Goal: Navigation & Orientation: Find specific page/section

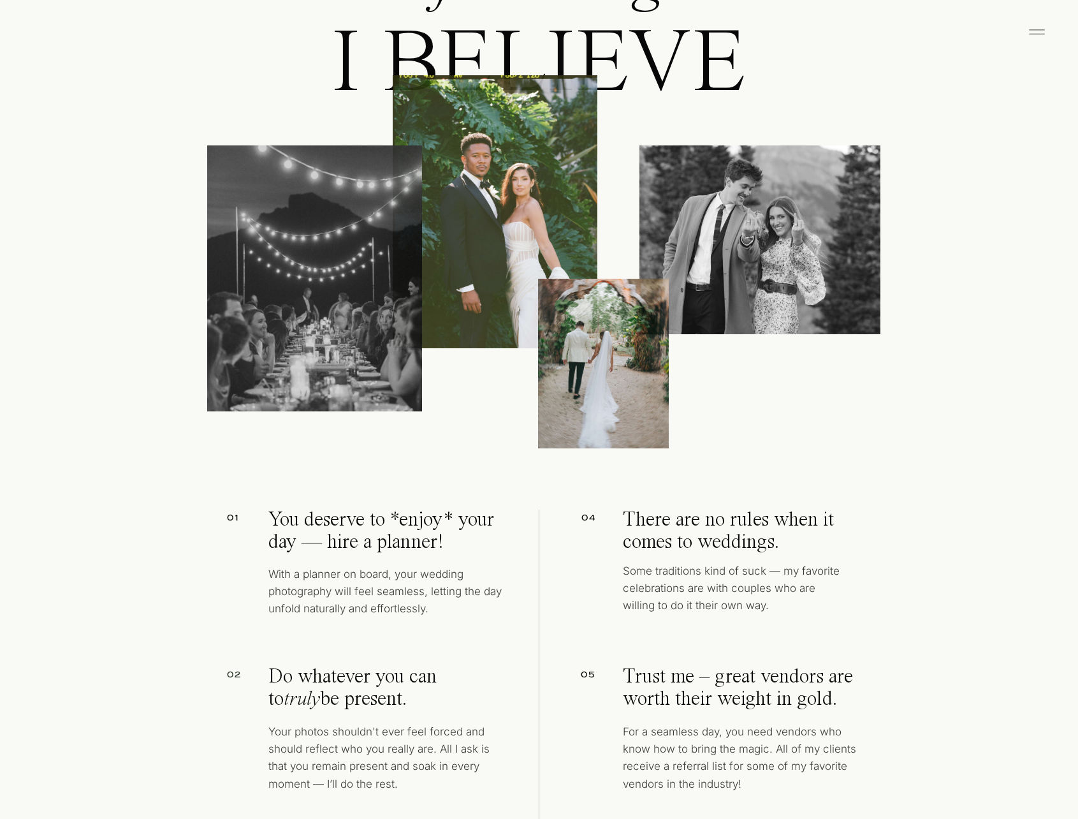
scroll to position [6184, 0]
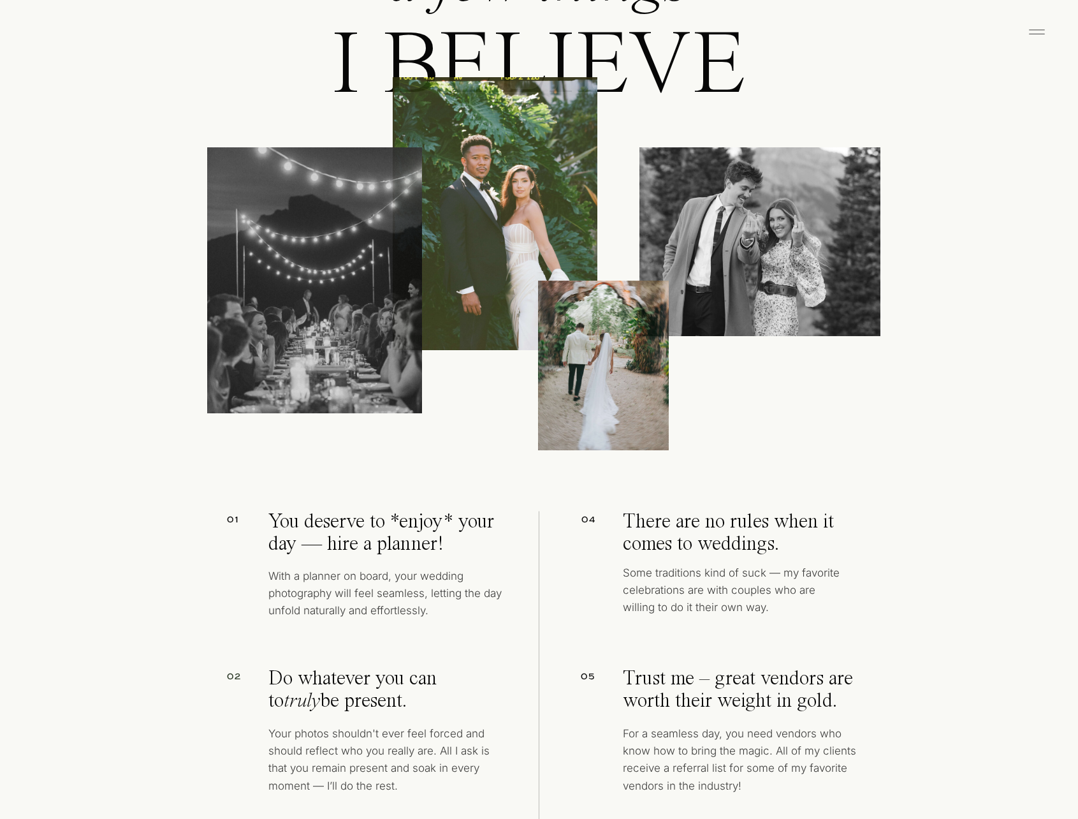
click at [1031, 32] on icon at bounding box center [1036, 32] width 25 height 20
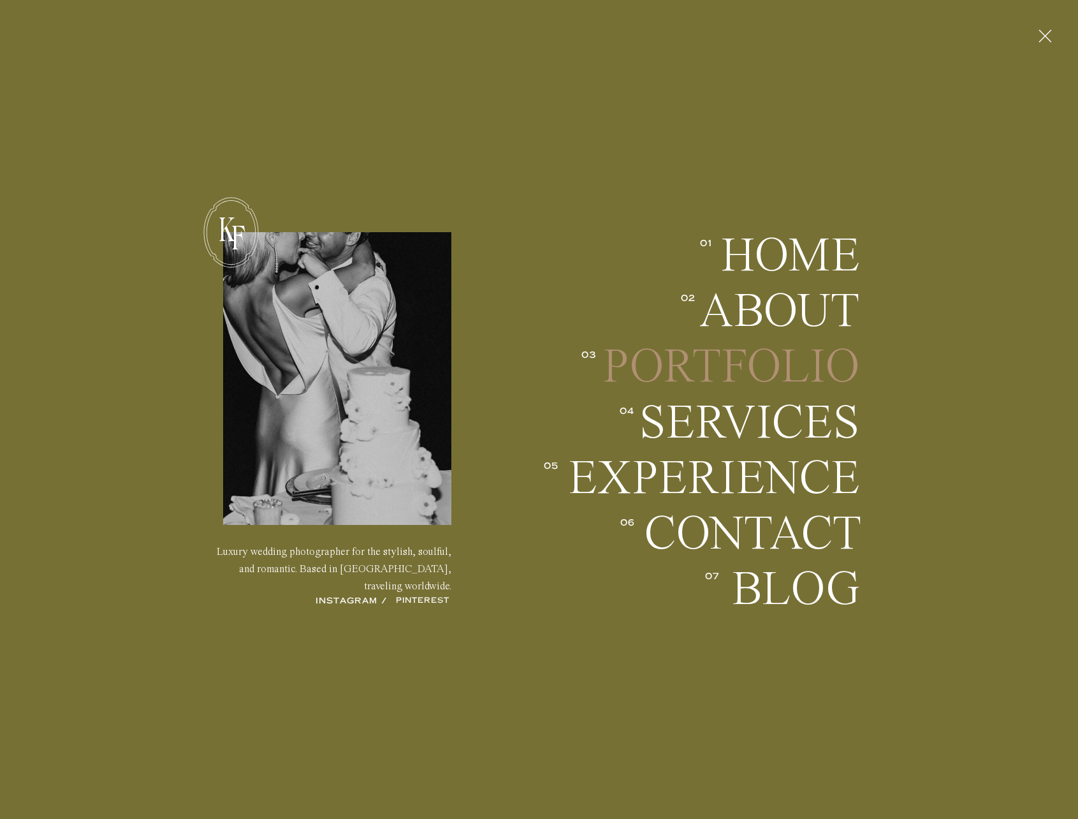
click at [762, 364] on h2 "Portfolio" at bounding box center [731, 366] width 258 height 47
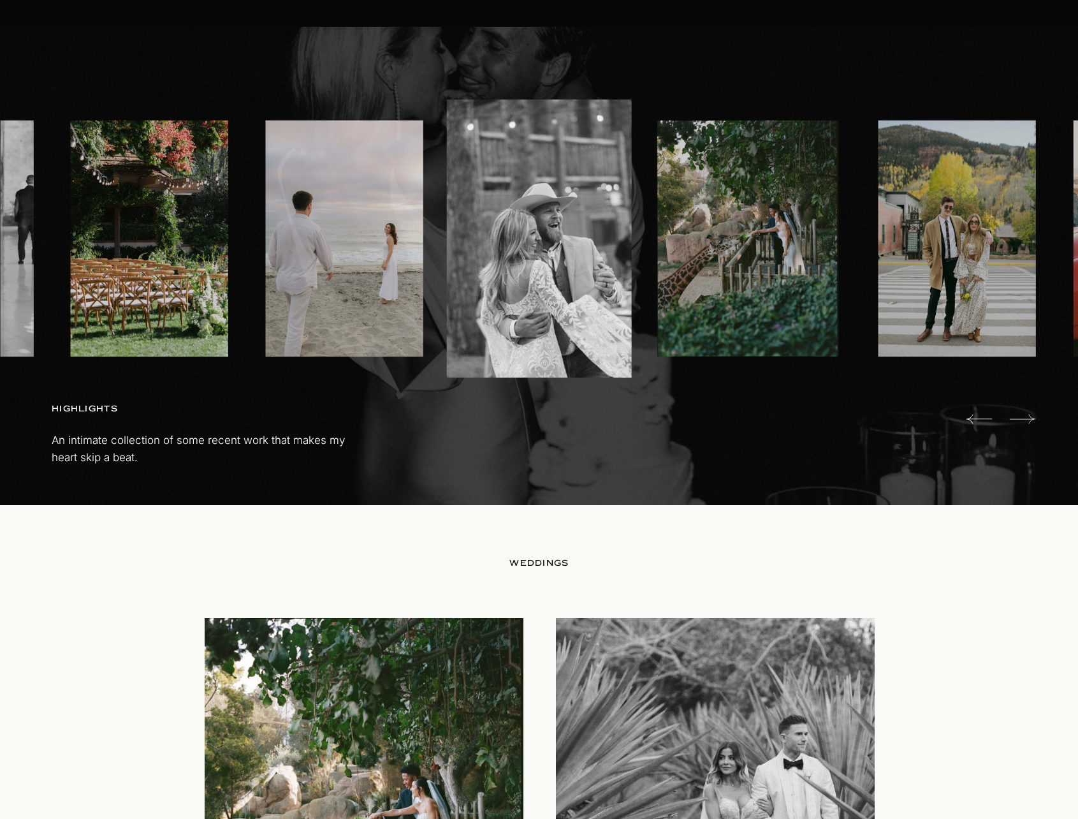
scroll to position [765, 0]
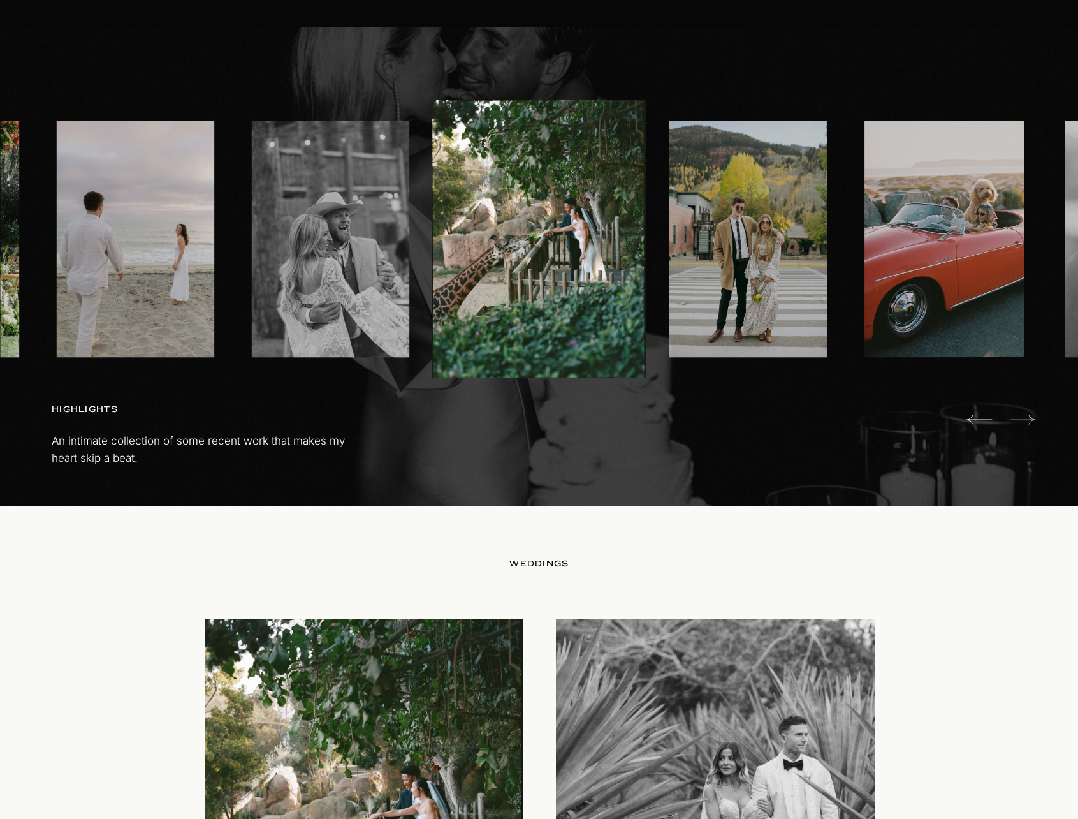
click at [1023, 418] on icon at bounding box center [1022, 419] width 26 height 25
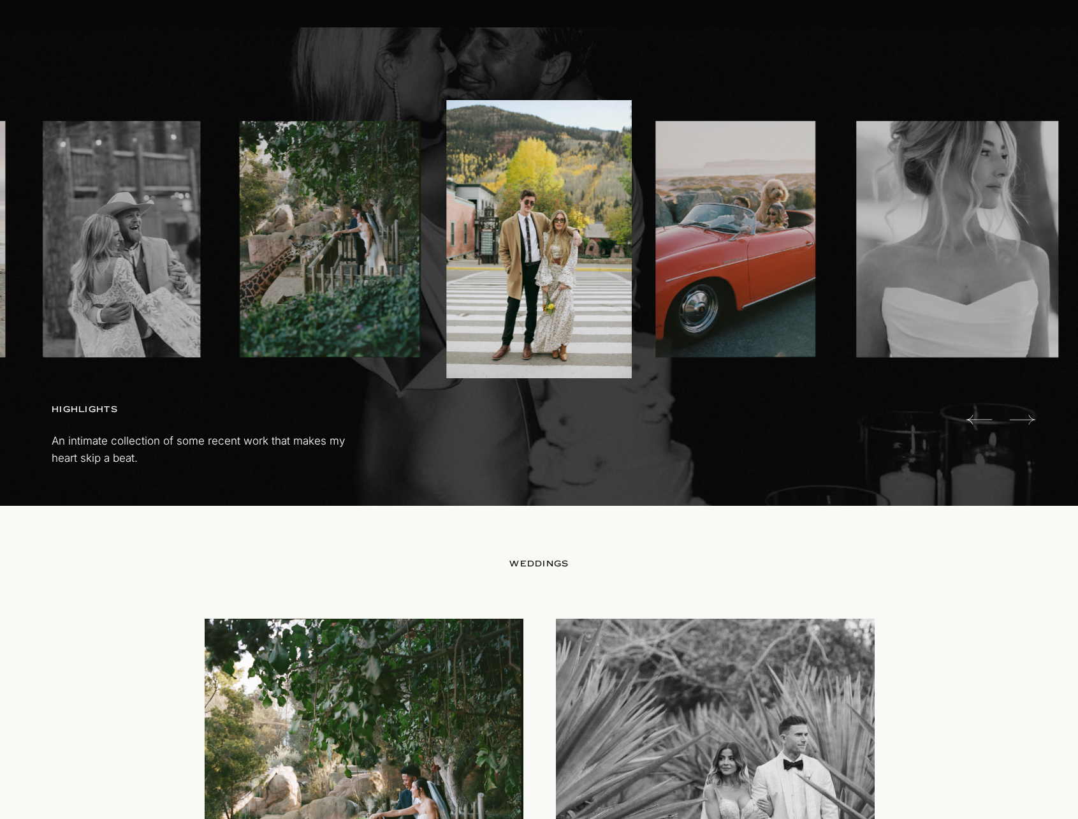
click at [1023, 418] on icon at bounding box center [1022, 419] width 26 height 25
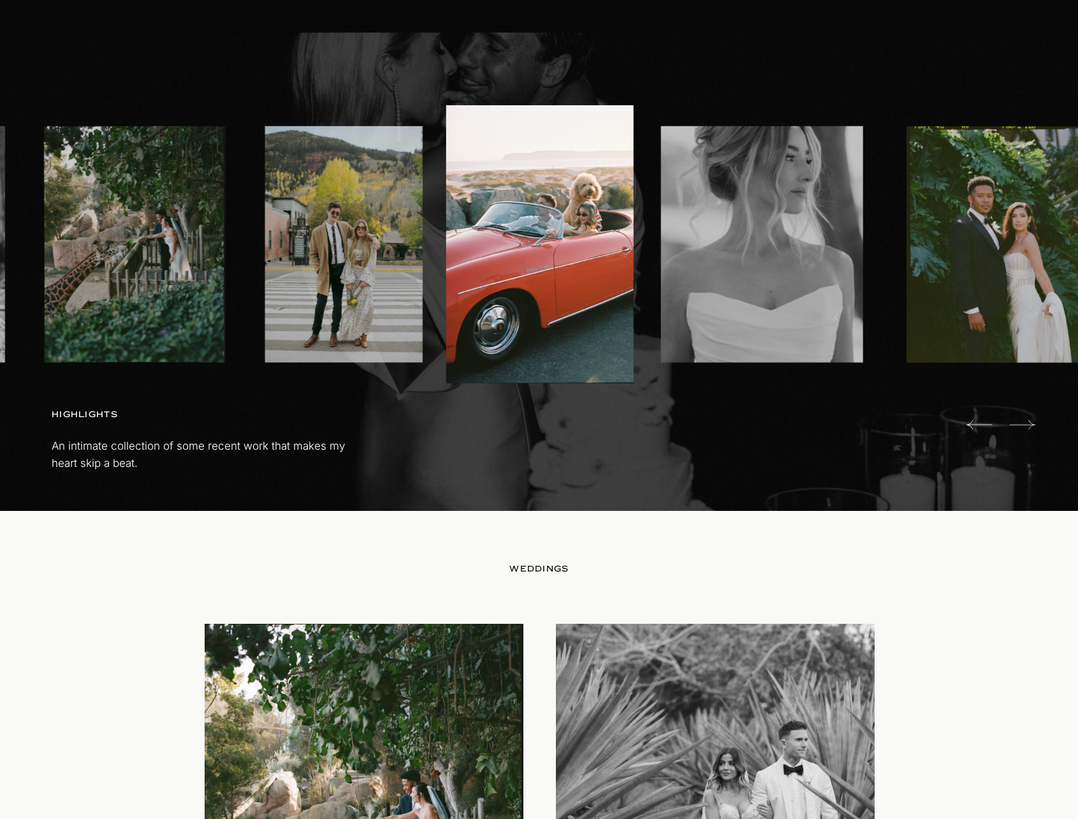
click at [1023, 418] on icon at bounding box center [1022, 424] width 26 height 25
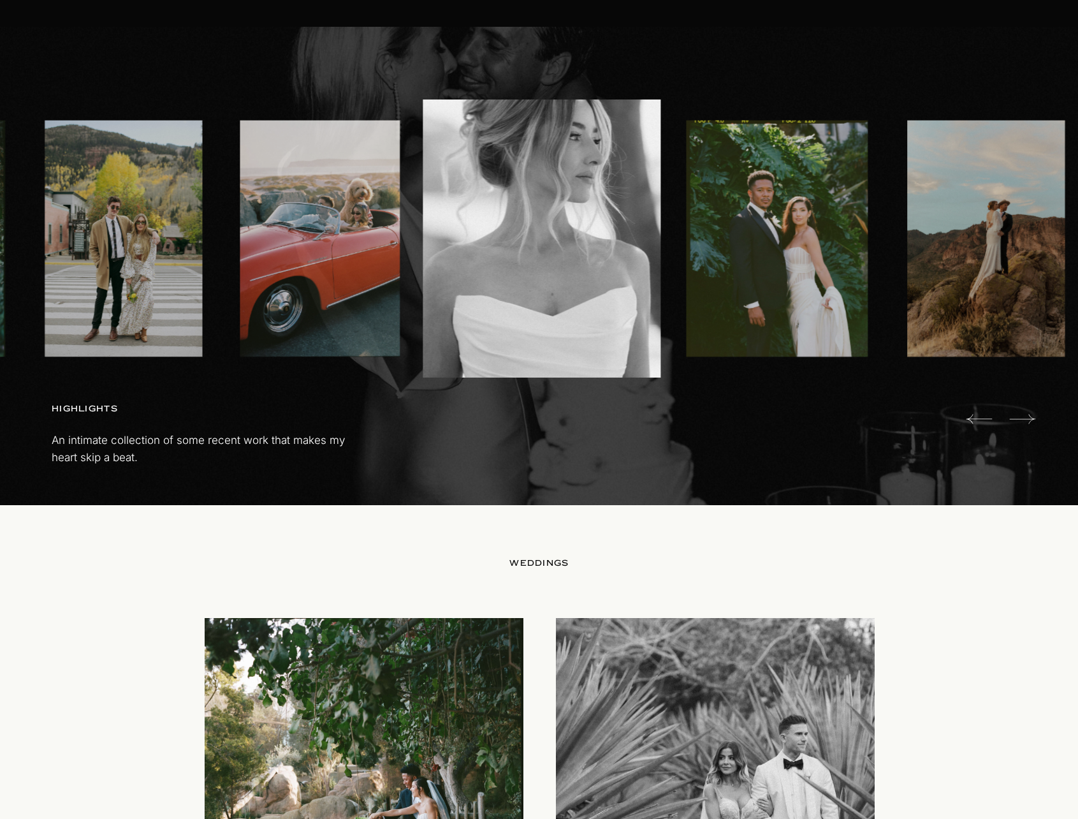
click at [1023, 418] on icon at bounding box center [1022, 418] width 26 height 25
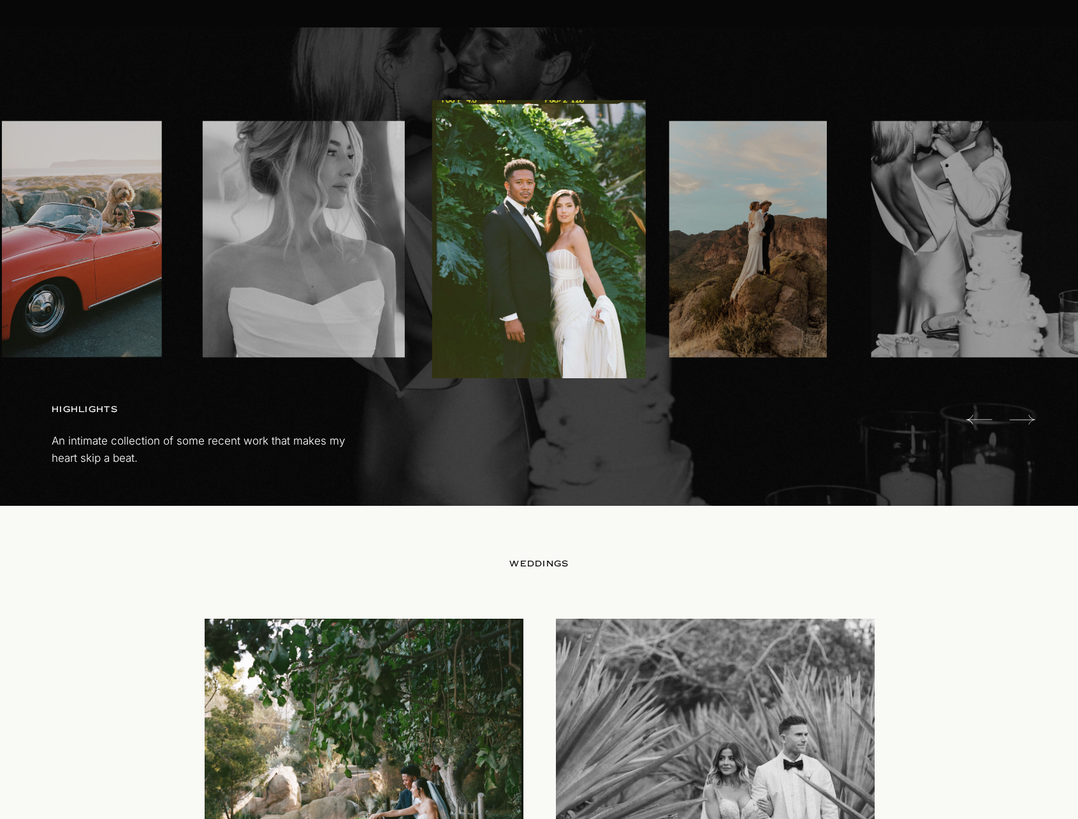
click at [1023, 418] on icon at bounding box center [1022, 419] width 26 height 25
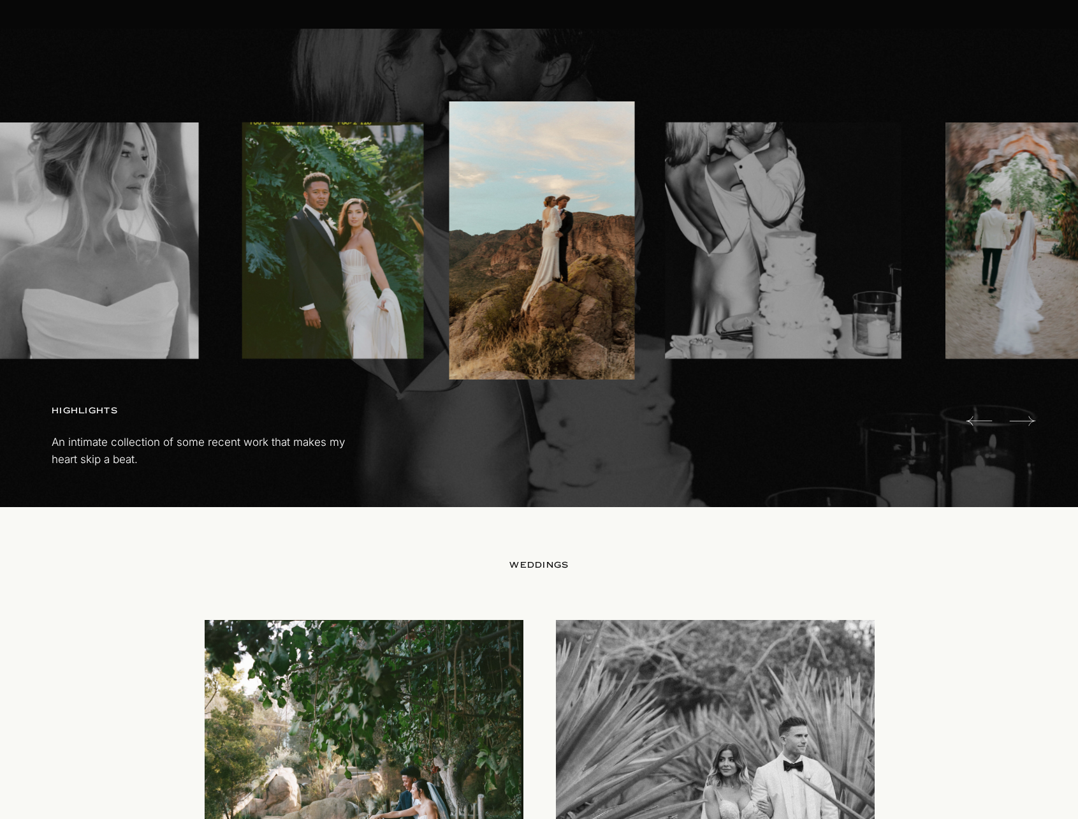
click at [1023, 418] on icon at bounding box center [1022, 420] width 26 height 25
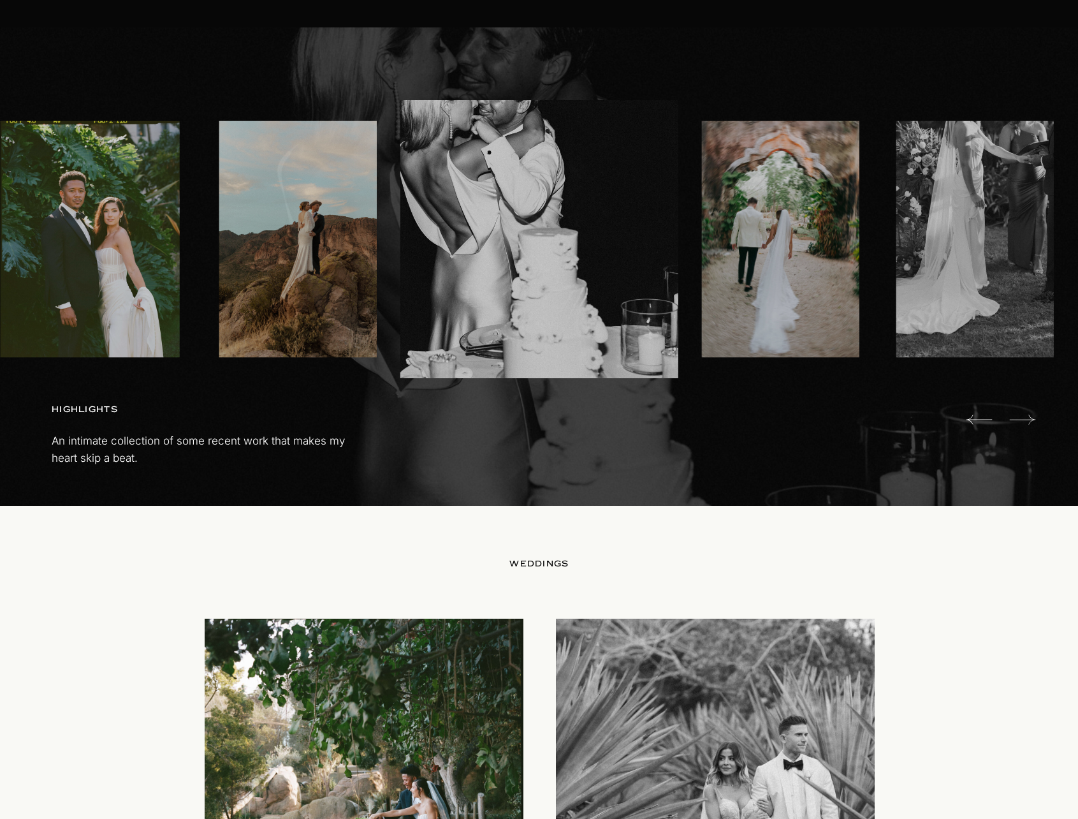
click at [1023, 418] on icon at bounding box center [1022, 419] width 26 height 25
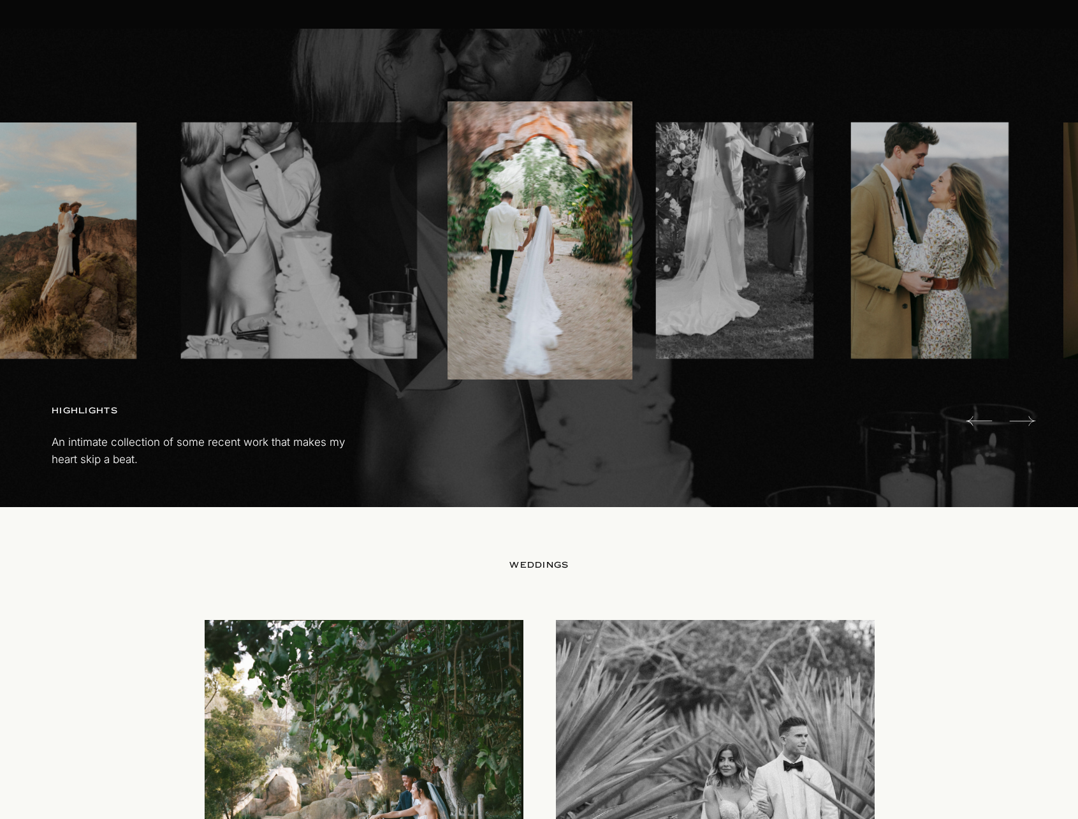
click at [1023, 418] on icon at bounding box center [1022, 420] width 26 height 25
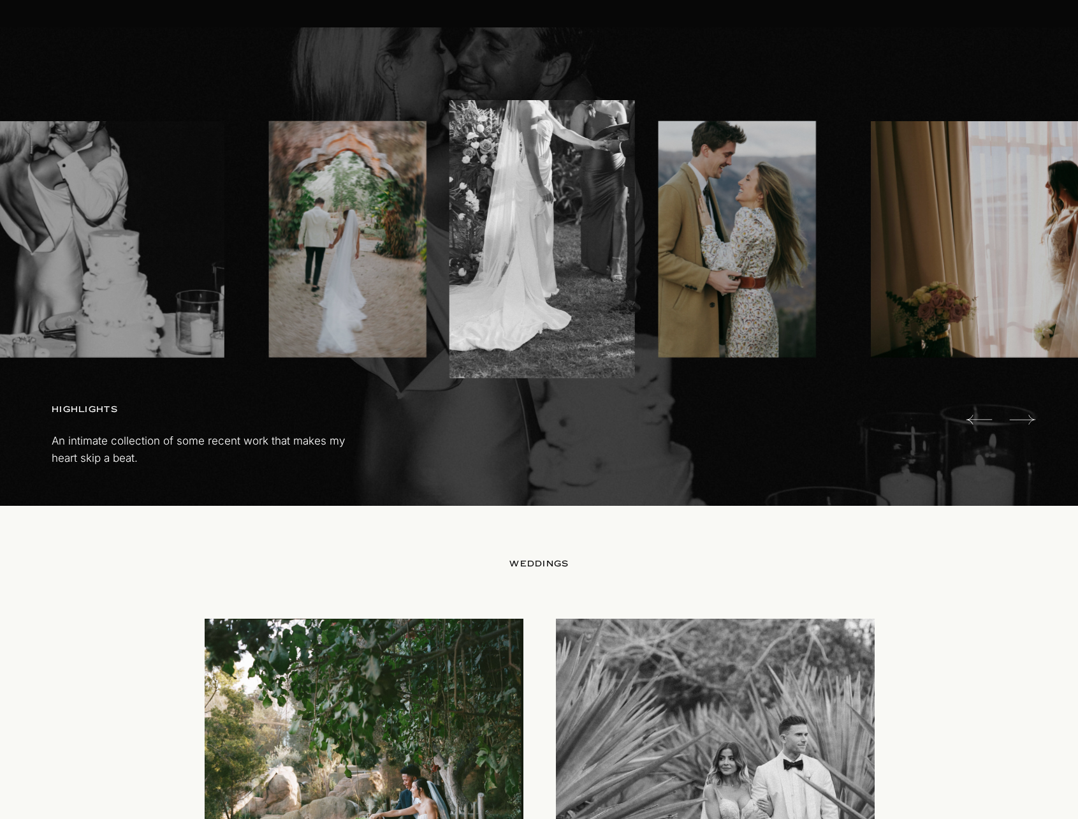
click at [1023, 418] on icon at bounding box center [1022, 419] width 26 height 25
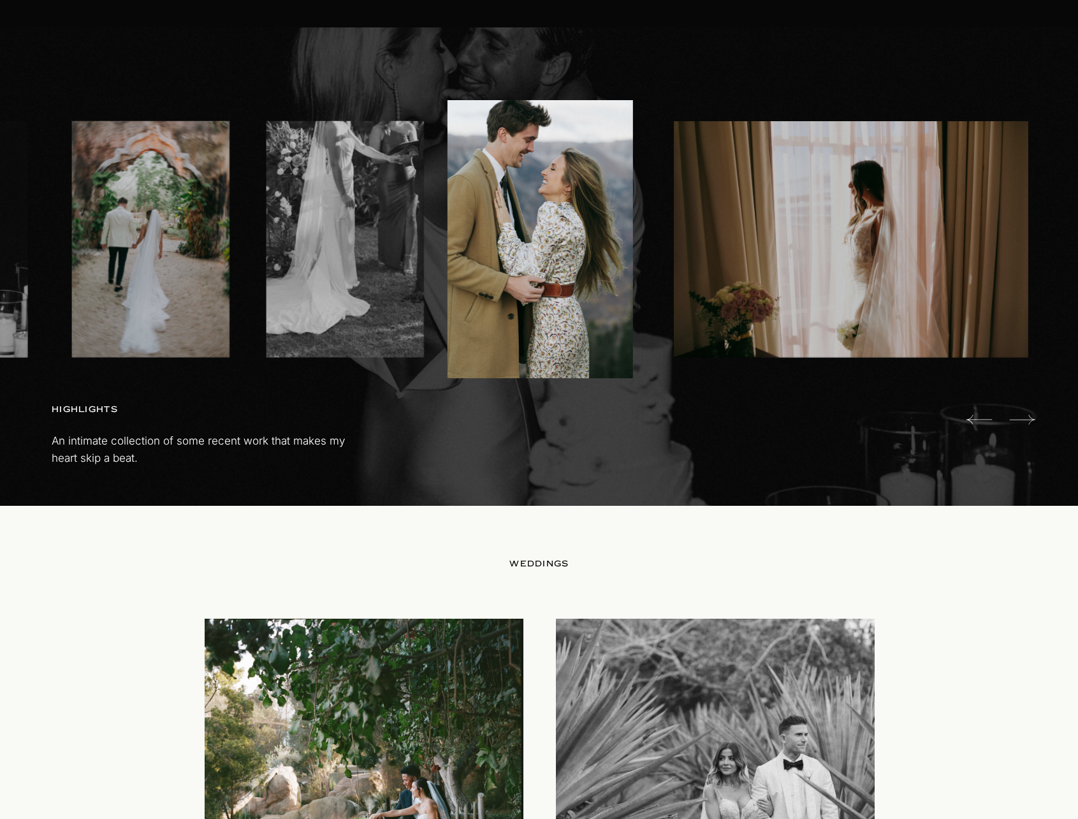
click at [1023, 418] on icon at bounding box center [1022, 419] width 26 height 25
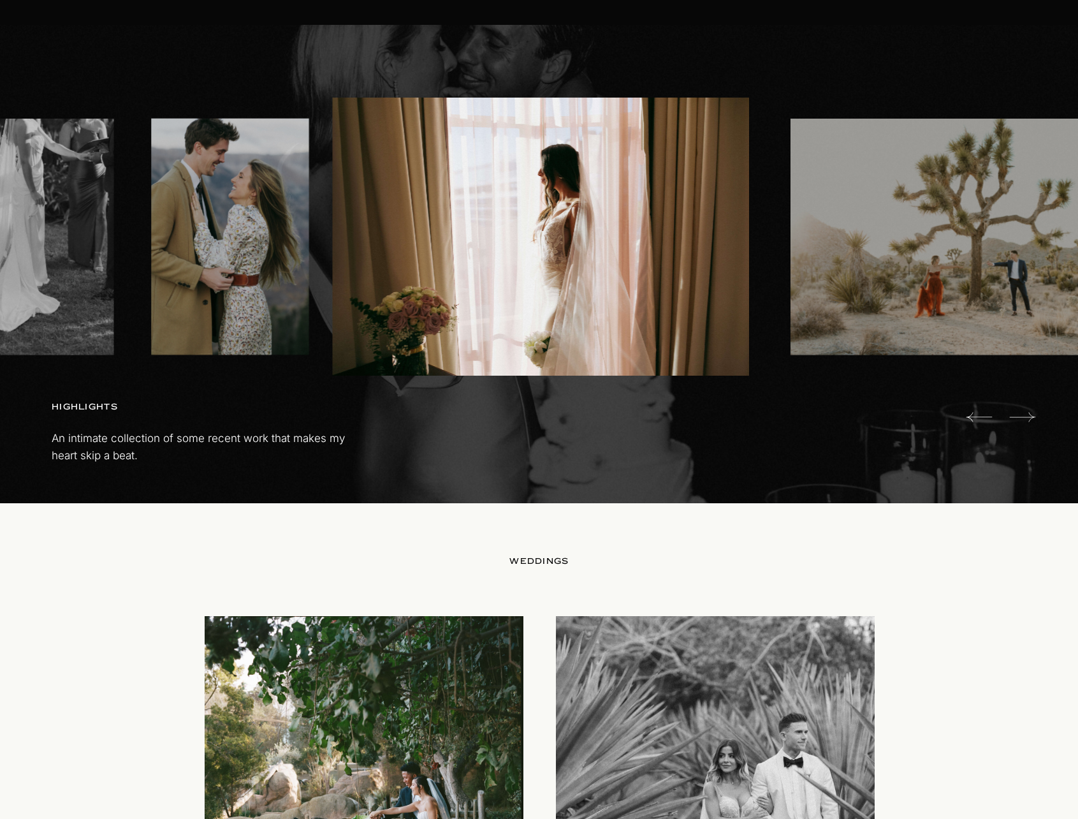
scroll to position [766, 0]
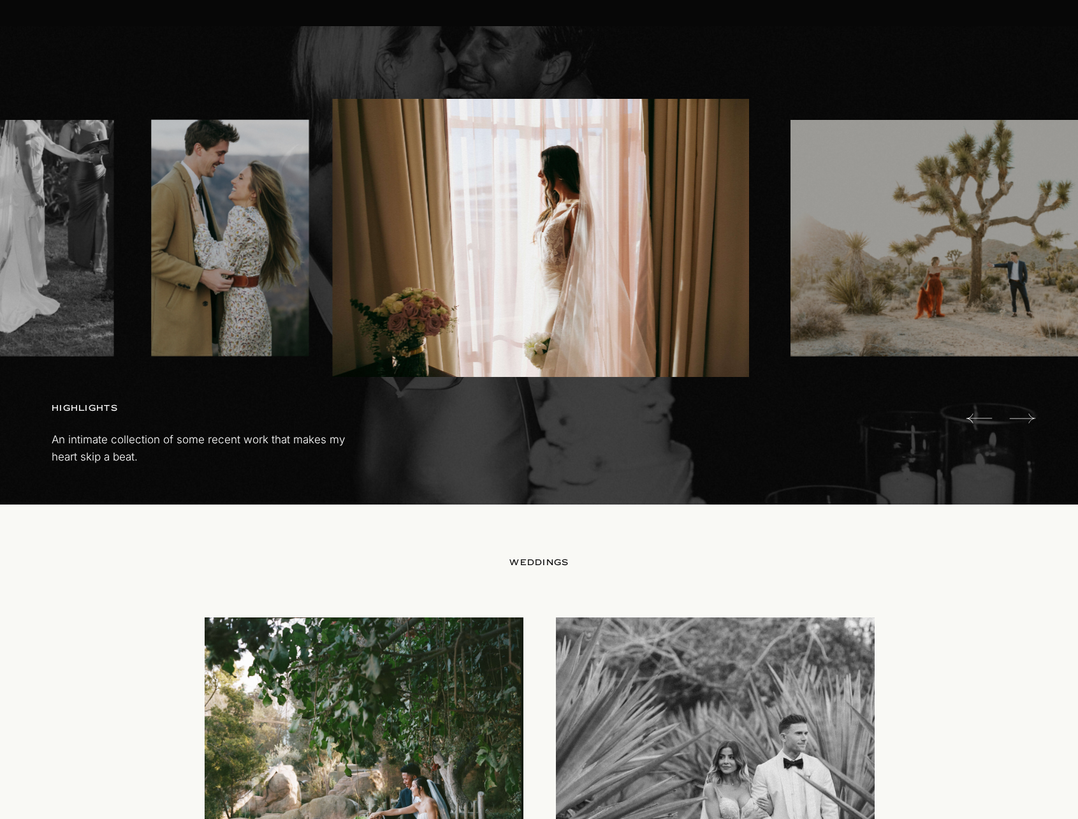
click at [1023, 418] on icon at bounding box center [1022, 417] width 26 height 25
